Goal: Navigation & Orientation: Go to known website

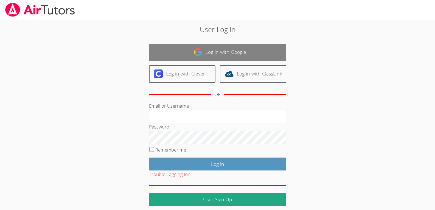
click at [198, 51] on img at bounding box center [198, 52] width 9 height 9
